Goal: Task Accomplishment & Management: Use online tool/utility

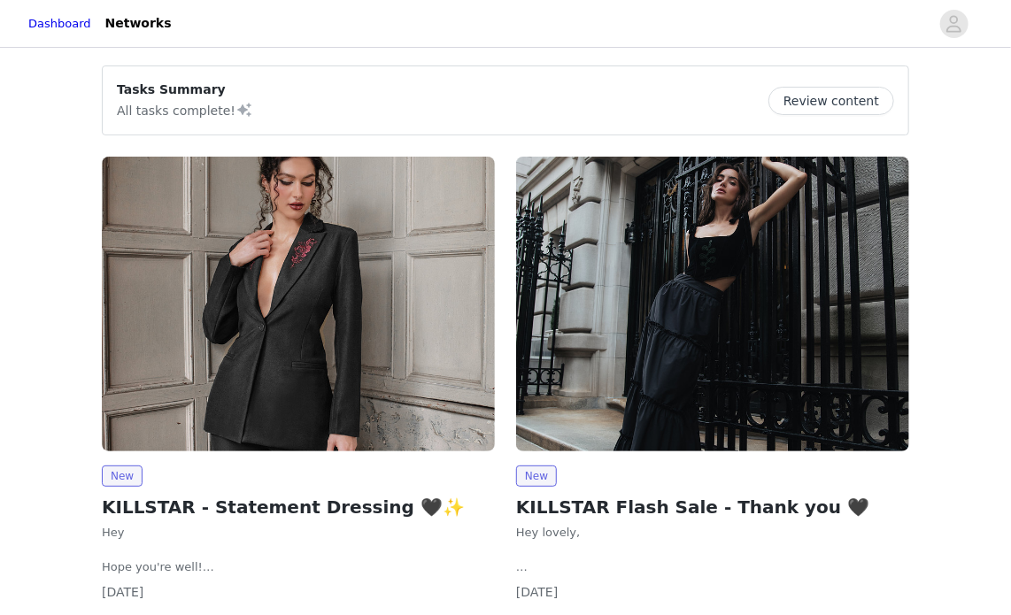
click at [278, 233] on img at bounding box center [298, 304] width 393 height 295
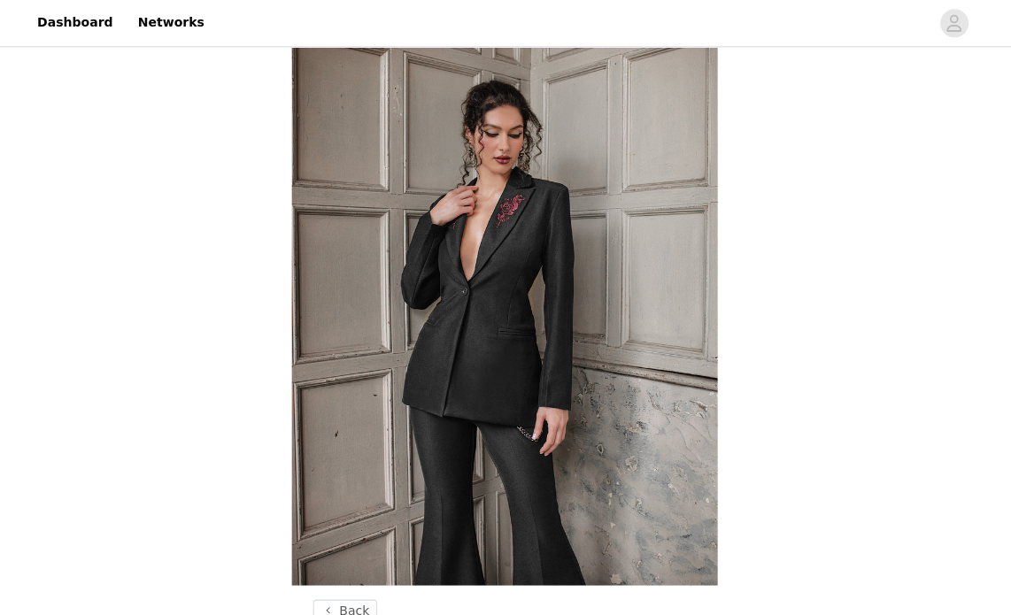
scroll to position [104, 0]
